Goal: Communication & Community: Answer question/provide support

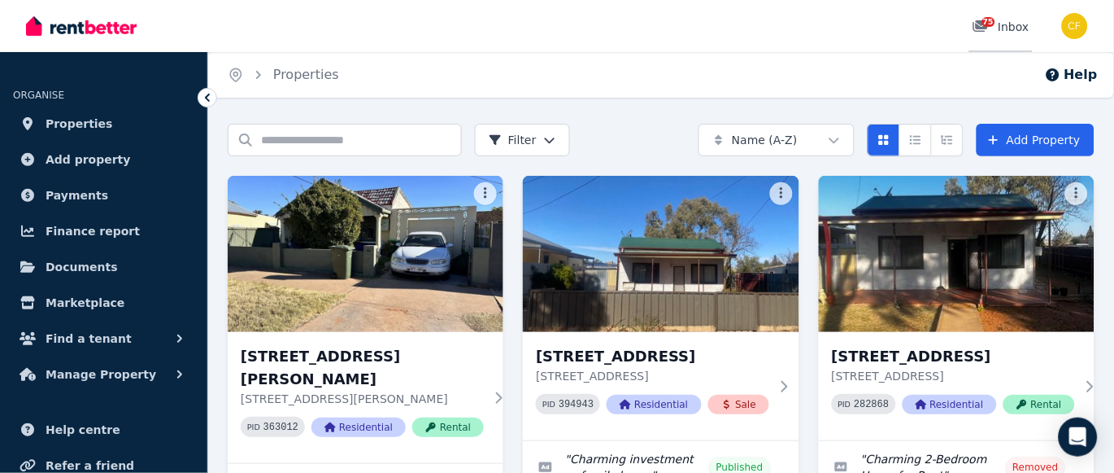
click at [991, 20] on span "75" at bounding box center [988, 22] width 13 height 10
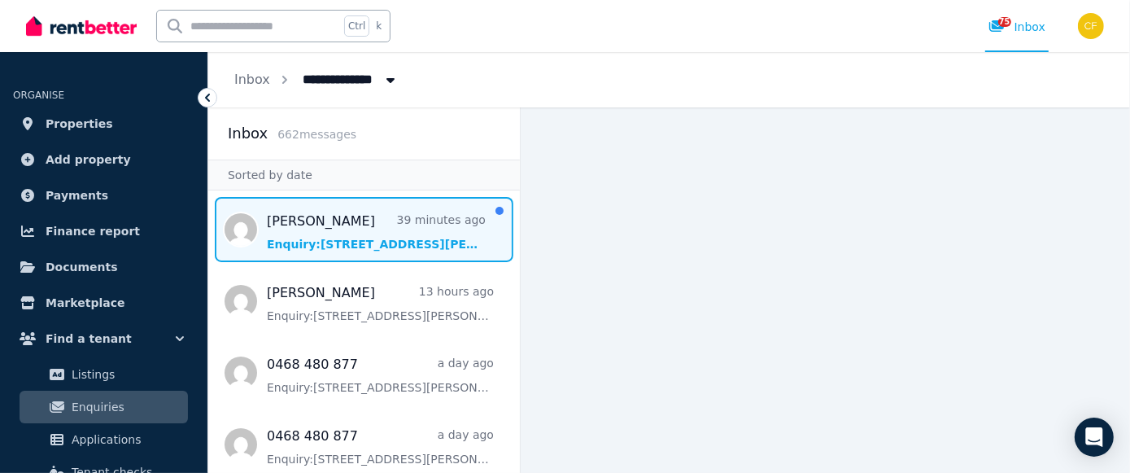
click at [352, 240] on span "Message list" at bounding box center [363, 229] width 311 height 65
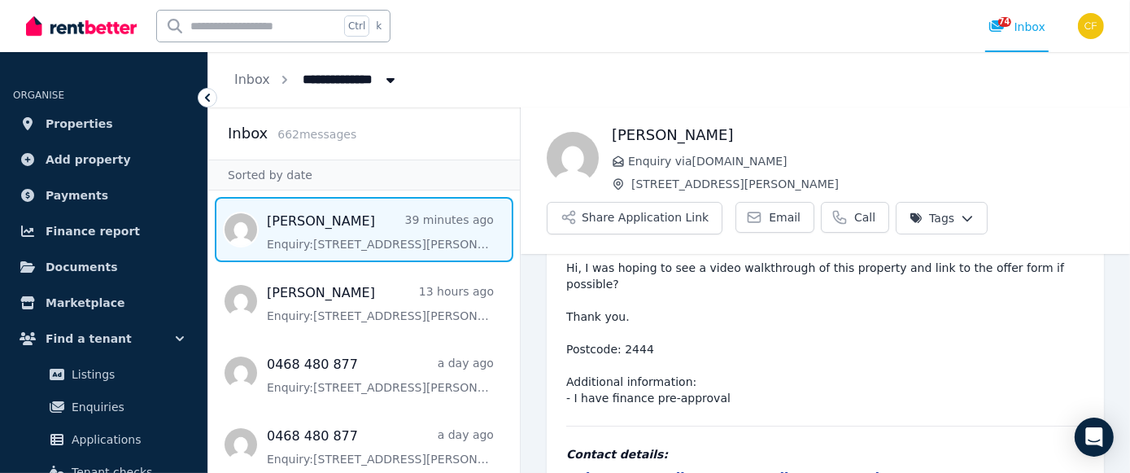
scroll to position [108, 0]
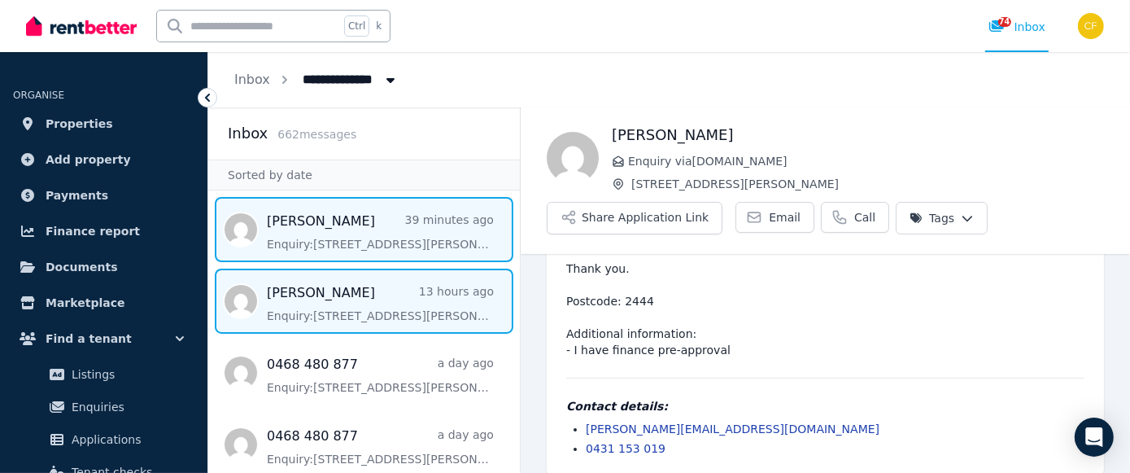
click at [348, 295] on span "Message list" at bounding box center [363, 300] width 311 height 65
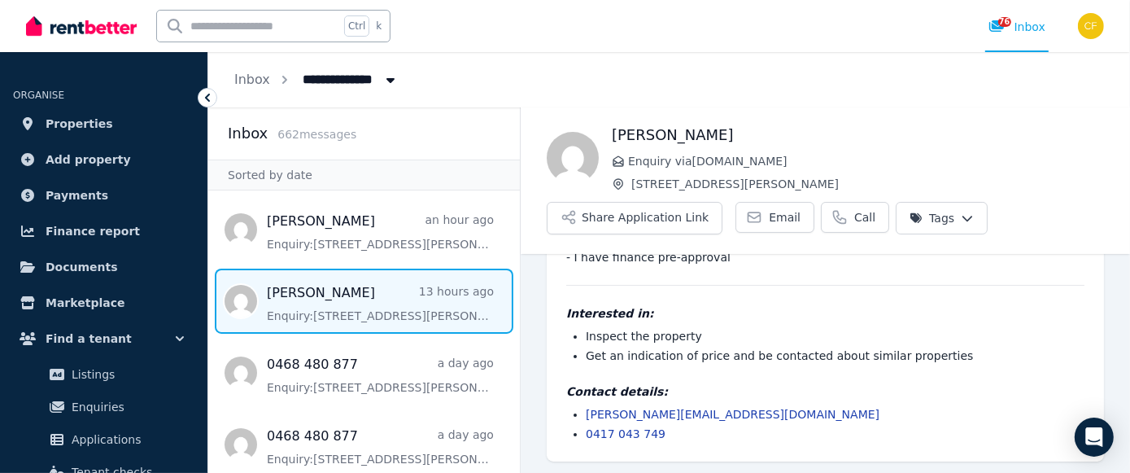
scroll to position [120, 0]
